Goal: Task Accomplishment & Management: Use online tool/utility

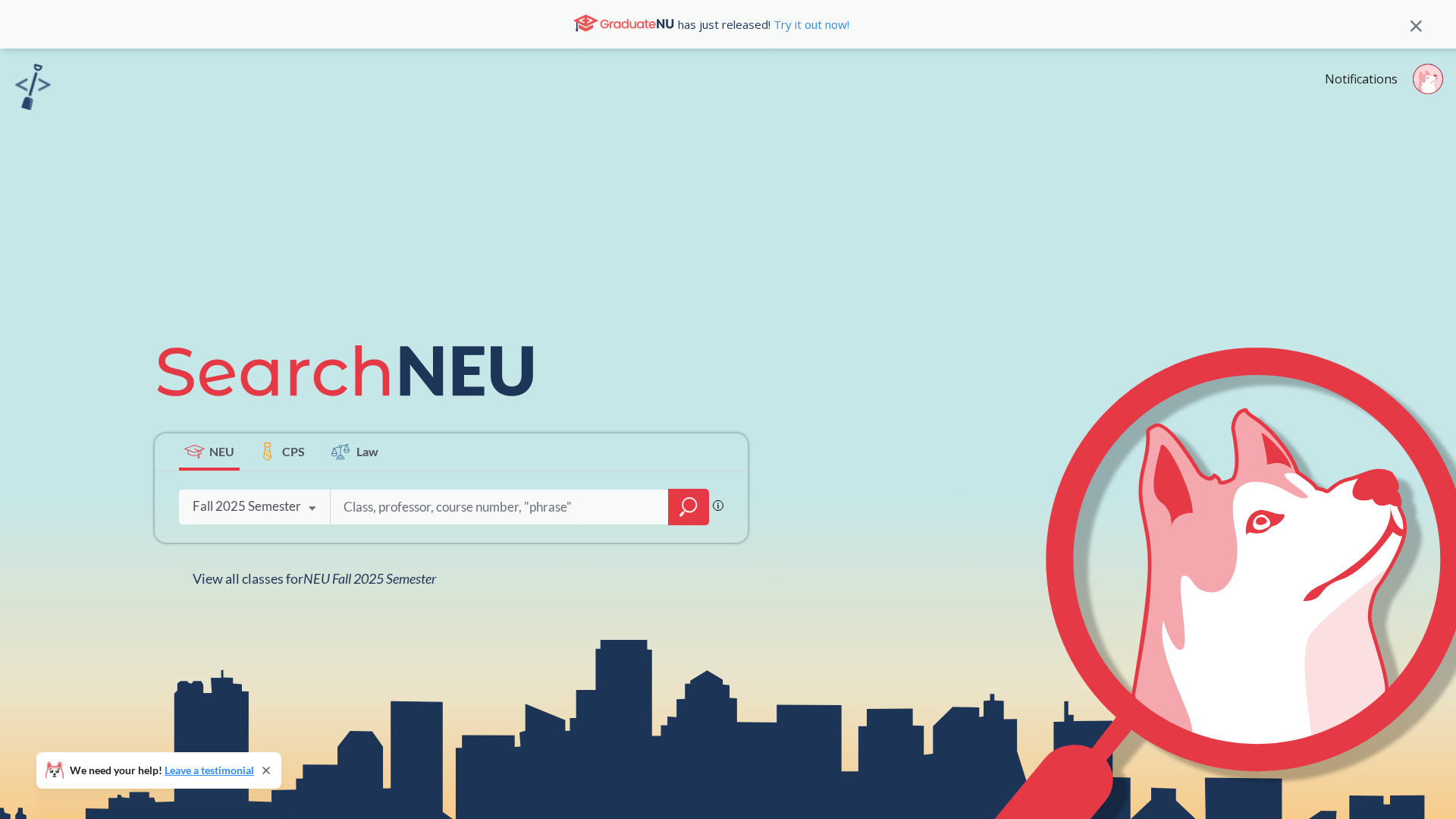
click at [453, 504] on input "search" at bounding box center [500, 507] width 315 height 32
click at [264, 765] on icon at bounding box center [266, 770] width 12 height 12
click at [399, 500] on input "search" at bounding box center [500, 507] width 315 height 32
paste input "ACCT 2301"
type input "ACCT 2301"
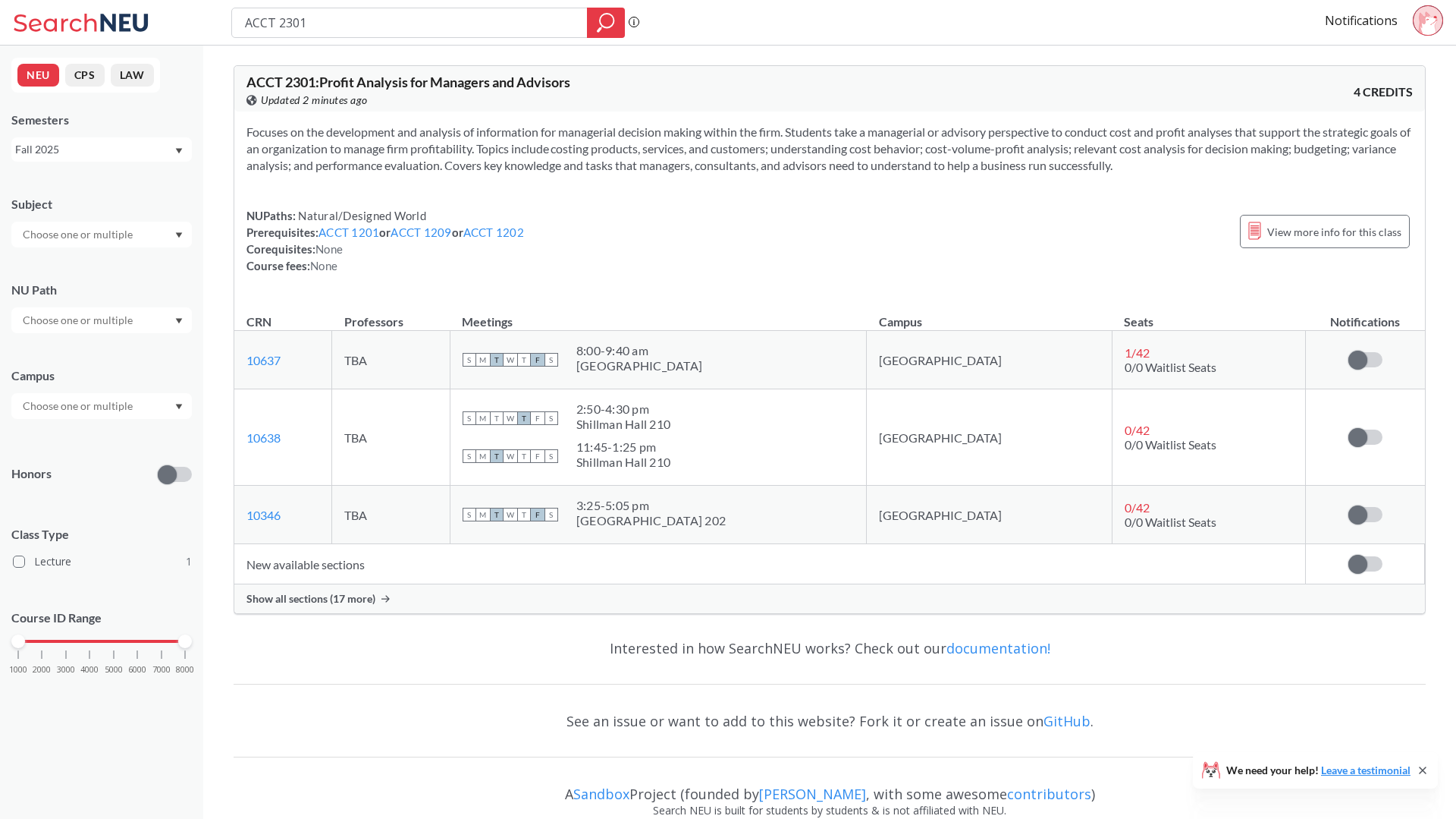
click at [458, 592] on div "Show all sections (17 more)" at bounding box center [830, 599] width 1191 height 29
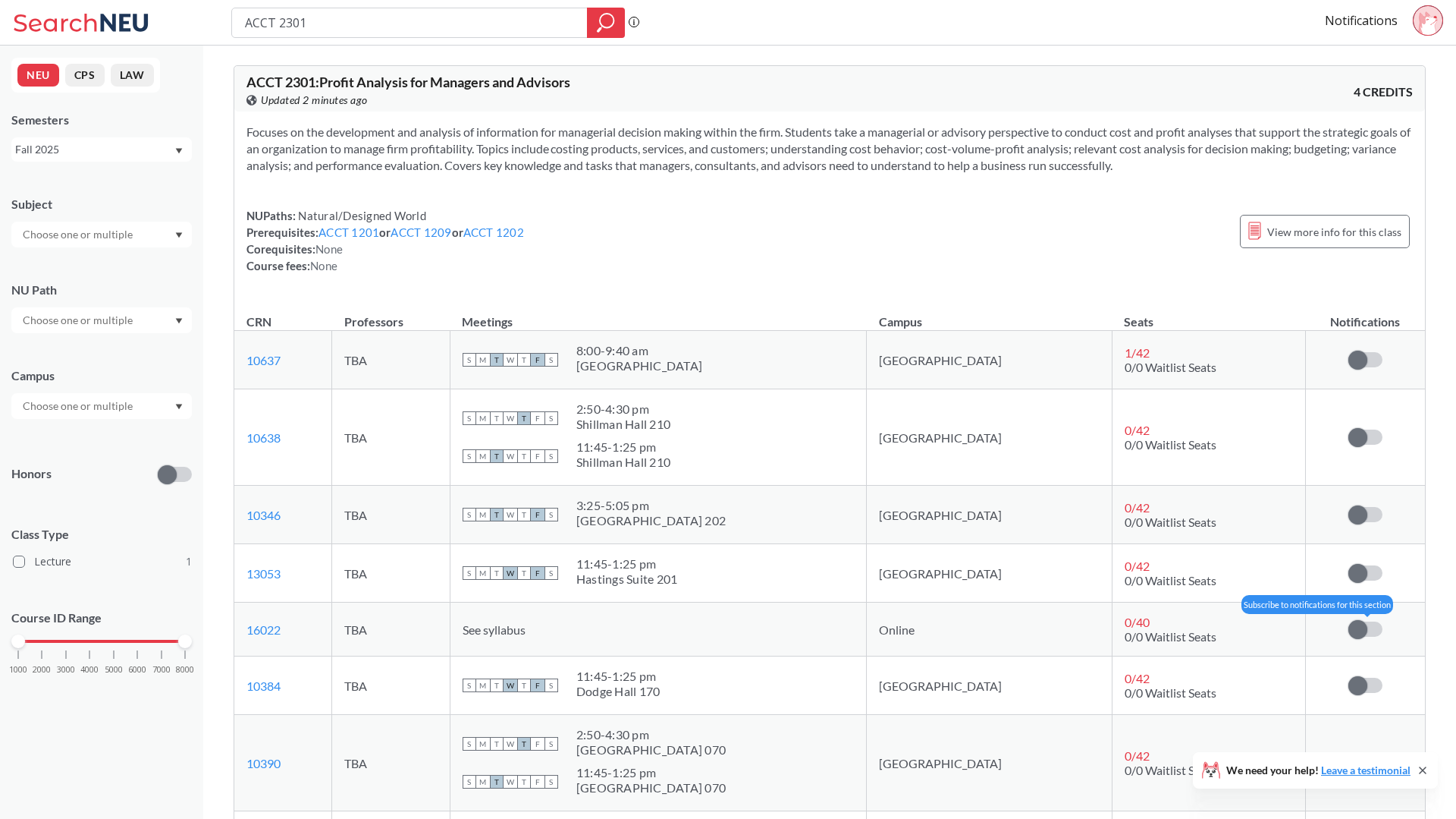
click at [1355, 624] on span at bounding box center [1358, 629] width 19 height 19
click at [1348, 621] on input "checkbox" at bounding box center [1348, 621] width 0 height 0
click at [307, 34] on input "ACCT 2301" at bounding box center [409, 23] width 333 height 25
type input "ACCT 1201"
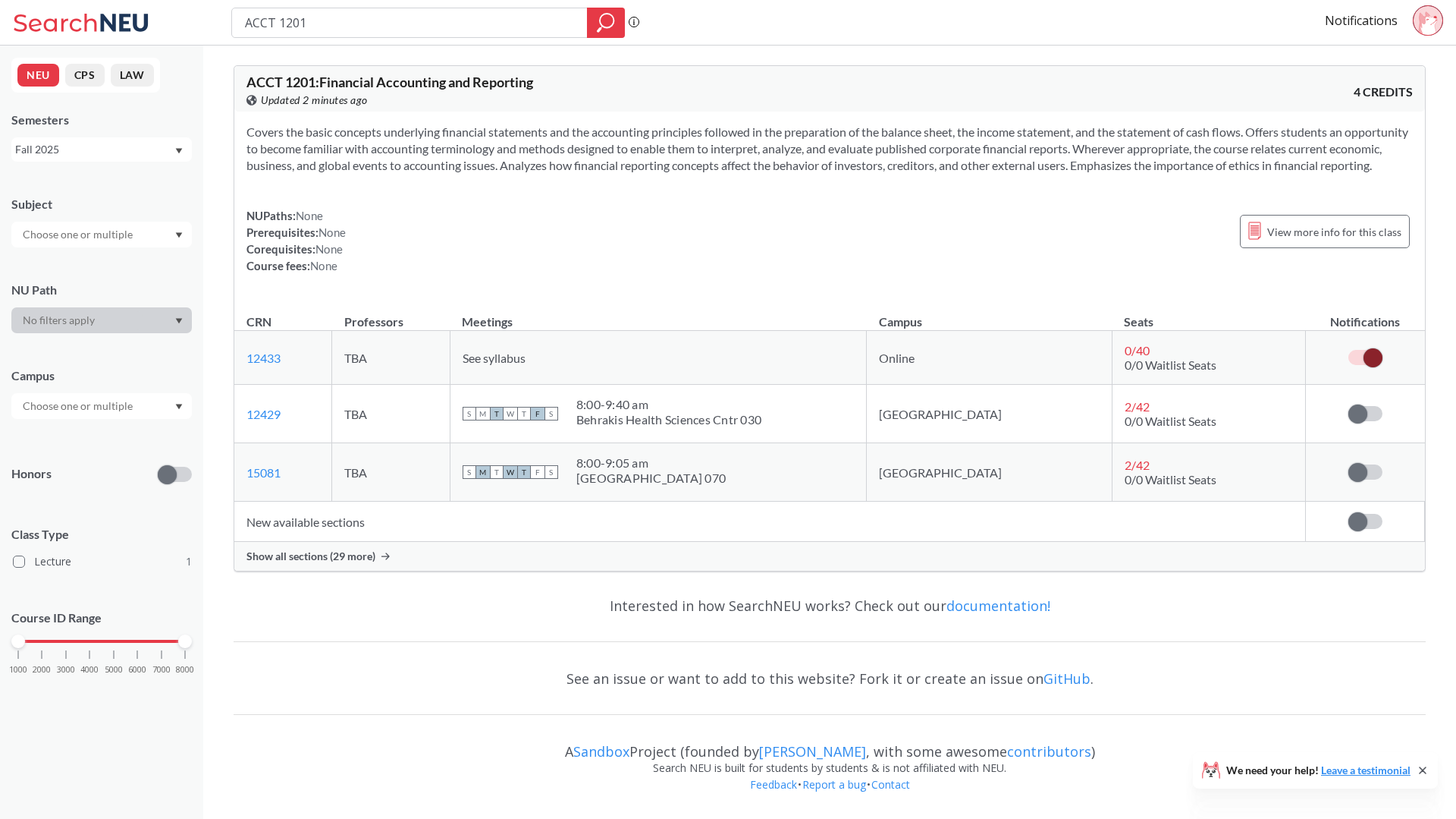
click at [1367, 367] on span at bounding box center [1373, 358] width 19 height 19
click at [1348, 350] on input "checkbox" at bounding box center [1348, 350] width 0 height 0
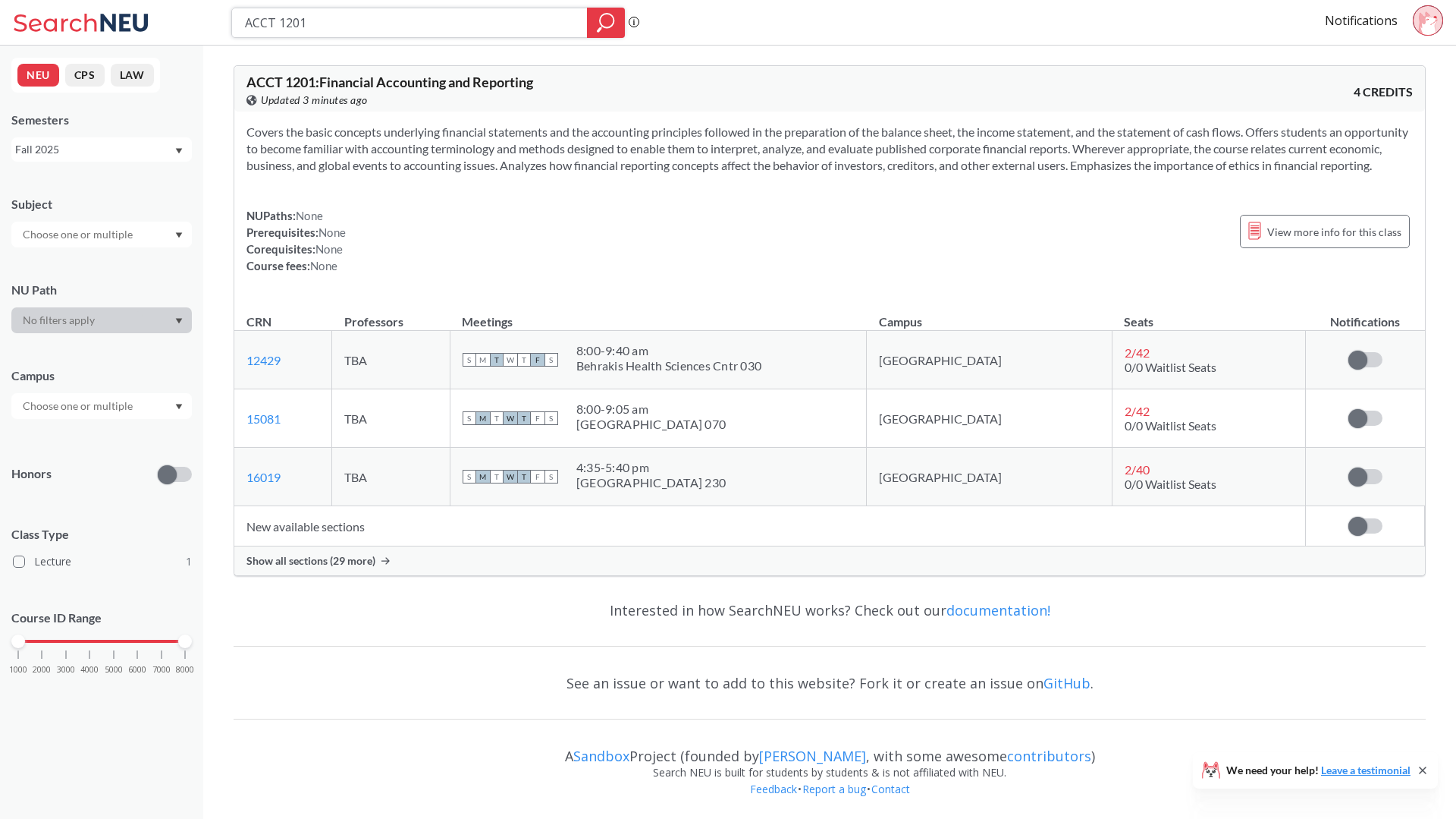
click at [542, 32] on input "ACCT 1201" at bounding box center [409, 23] width 333 height 25
type input "orgb"
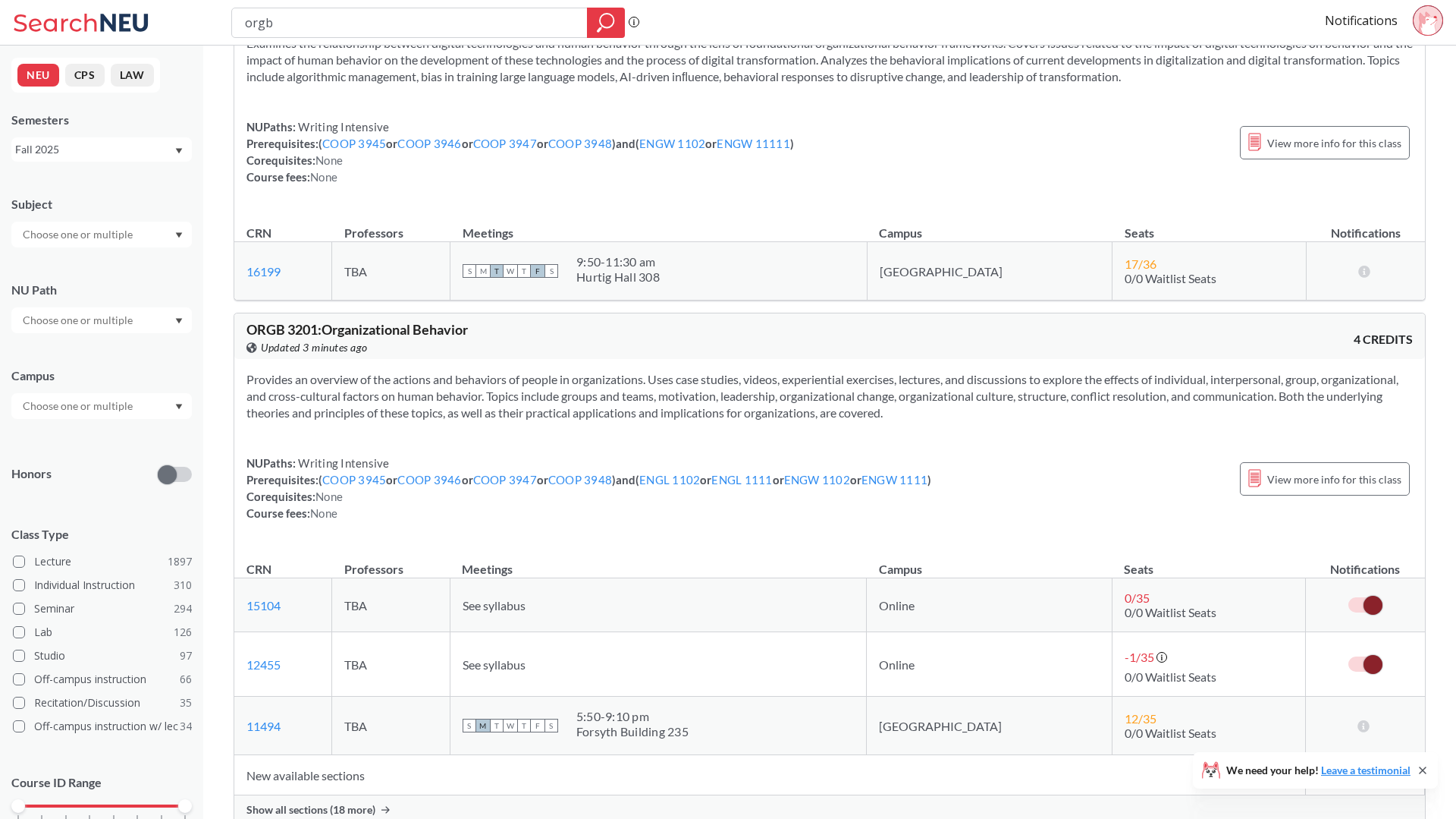
scroll to position [101, 0]
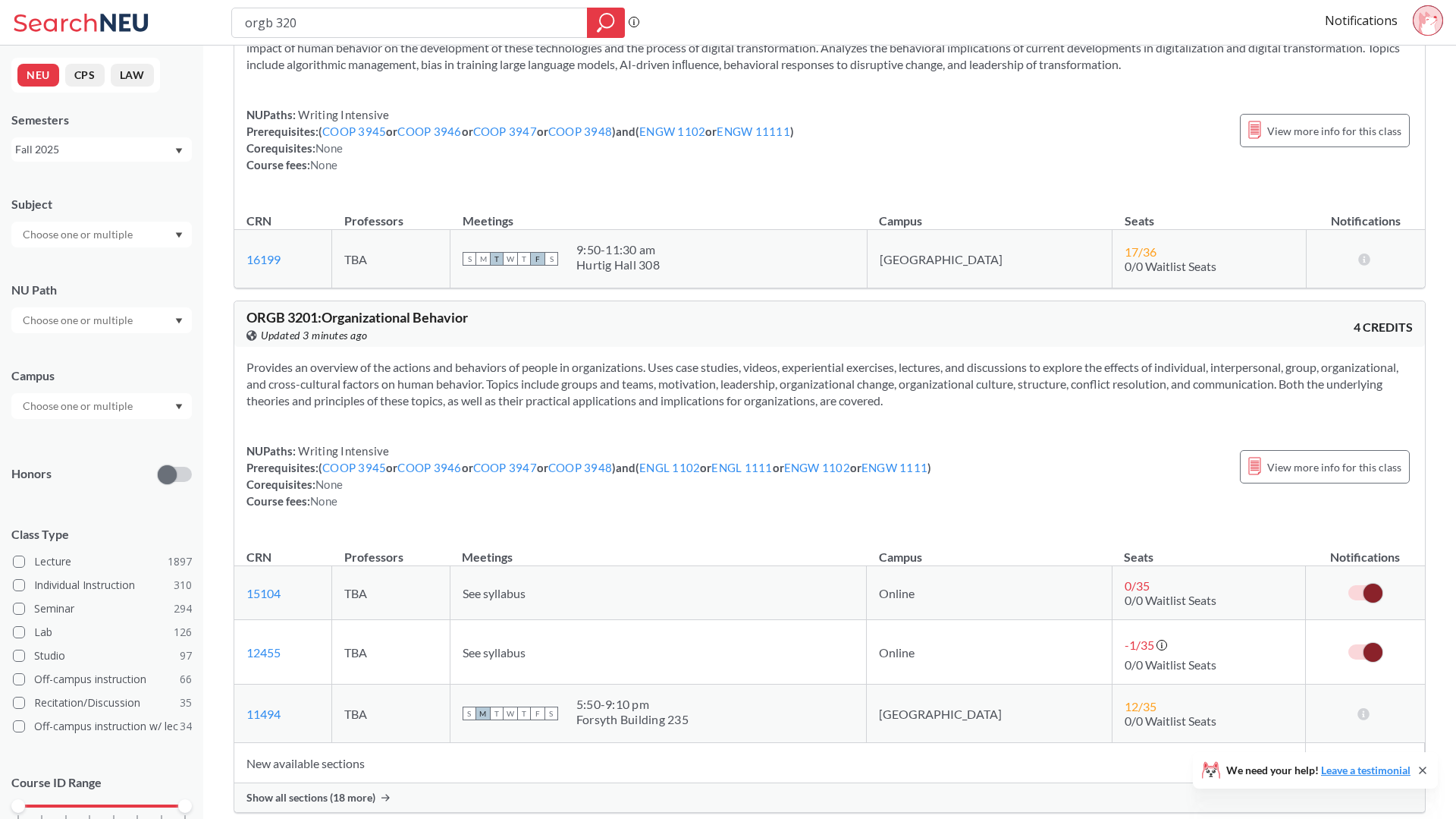
type input "orgb 3201"
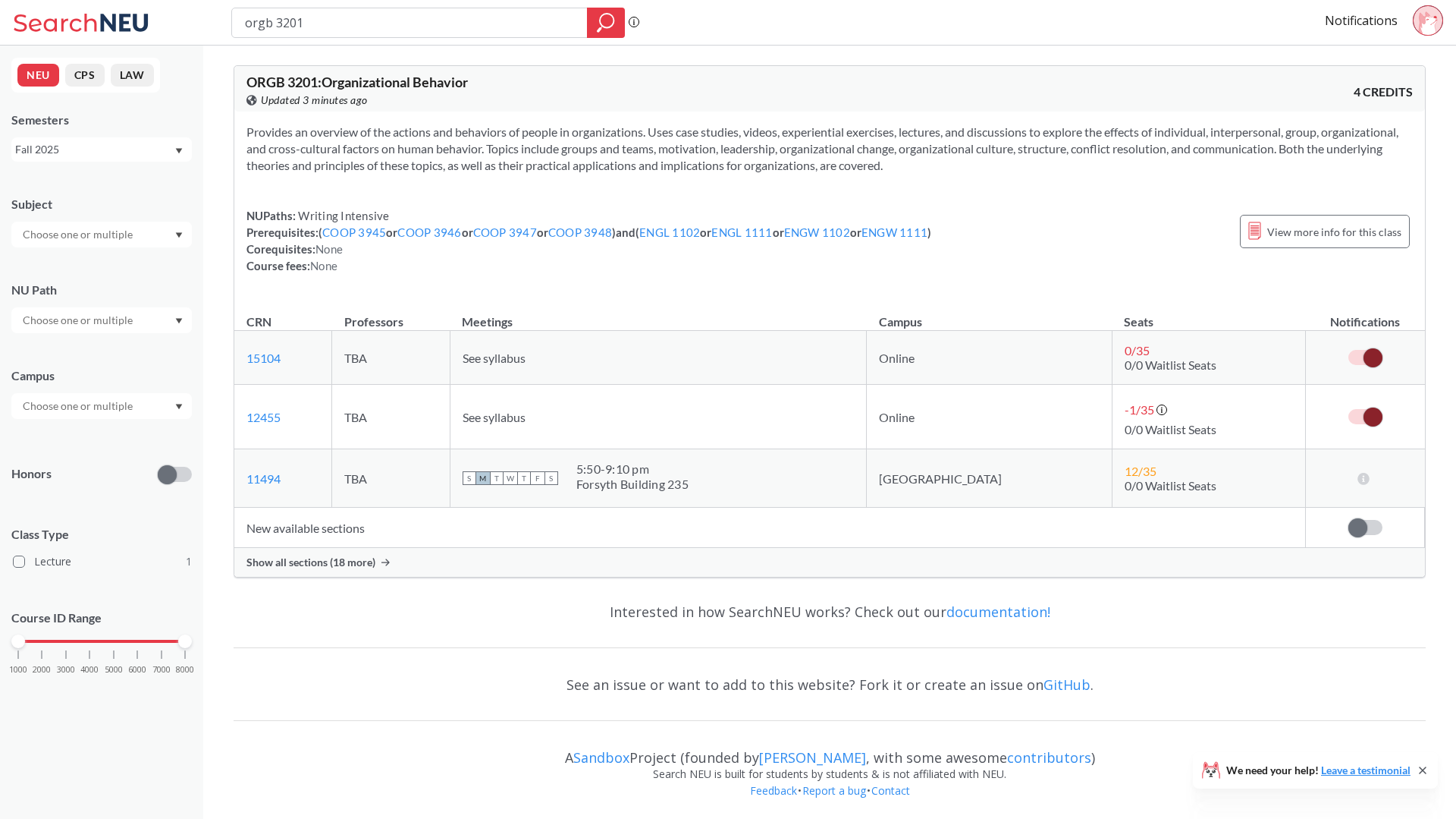
click at [348, 561] on span "Show all sections (18 more)" at bounding box center [311, 562] width 129 height 14
